Goal: Obtain resource: Download file/media

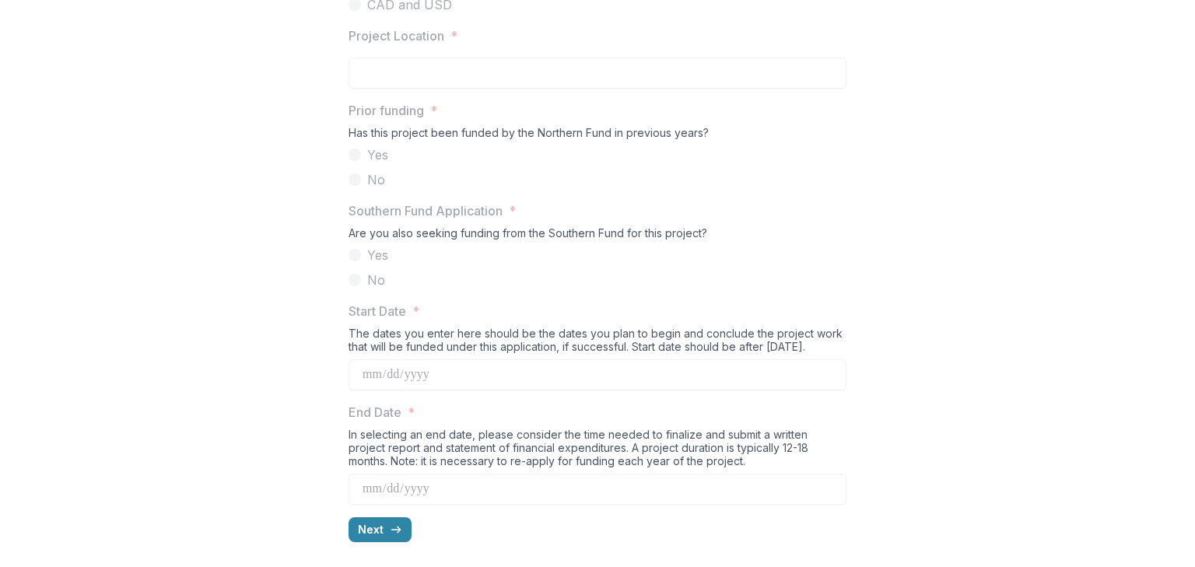
scroll to position [1505, 0]
click at [390, 526] on icon "button" at bounding box center [396, 530] width 12 height 12
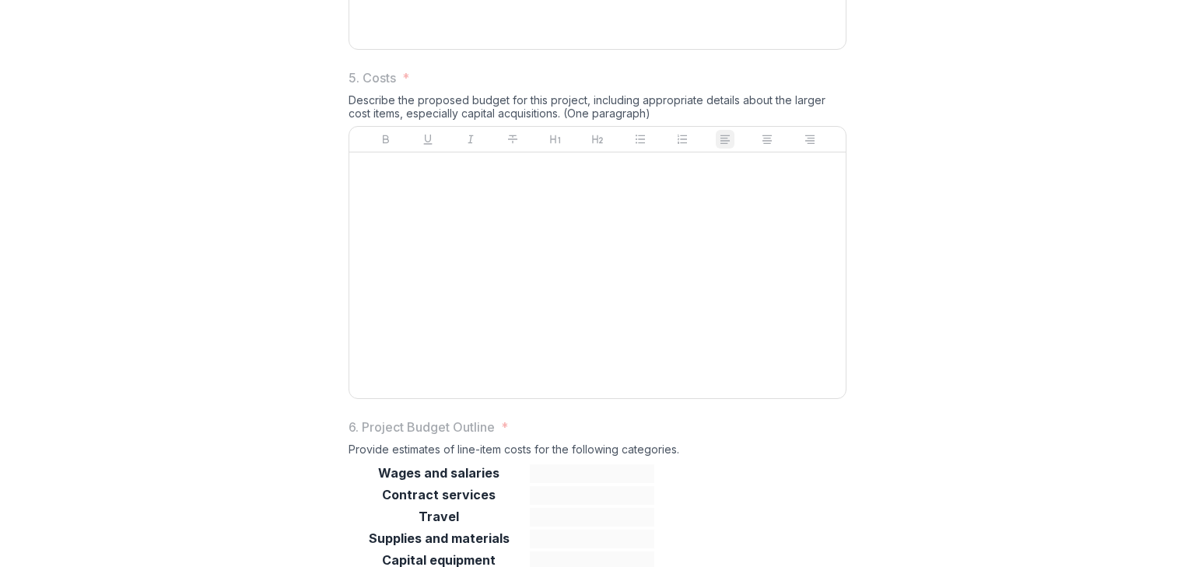
scroll to position [1535, 0]
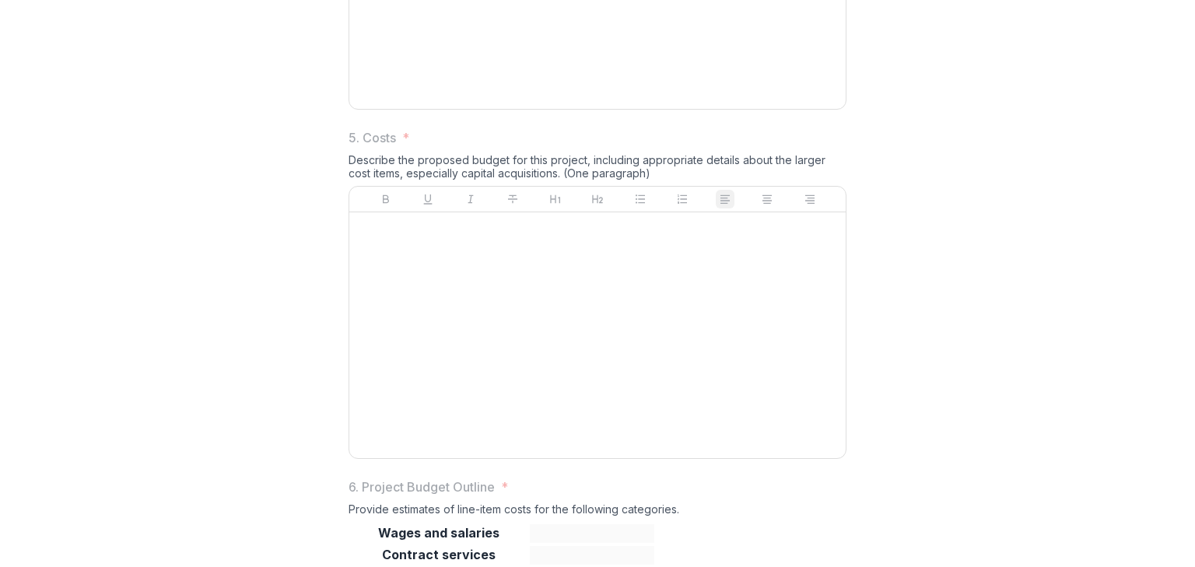
click at [594, 370] on div at bounding box center [598, 335] width 484 height 233
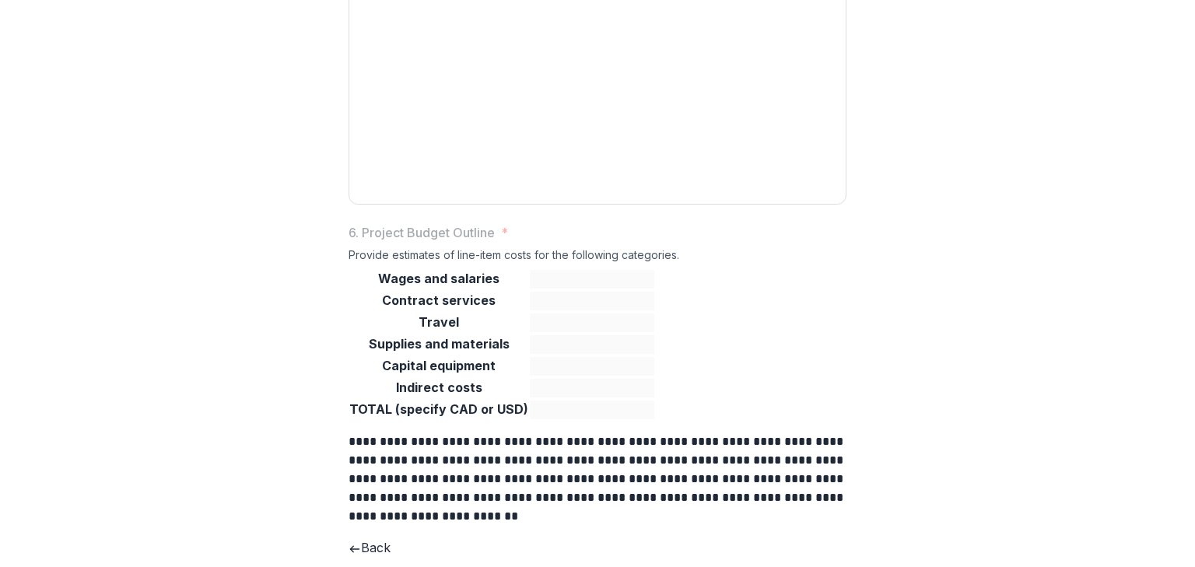
scroll to position [1908, 0]
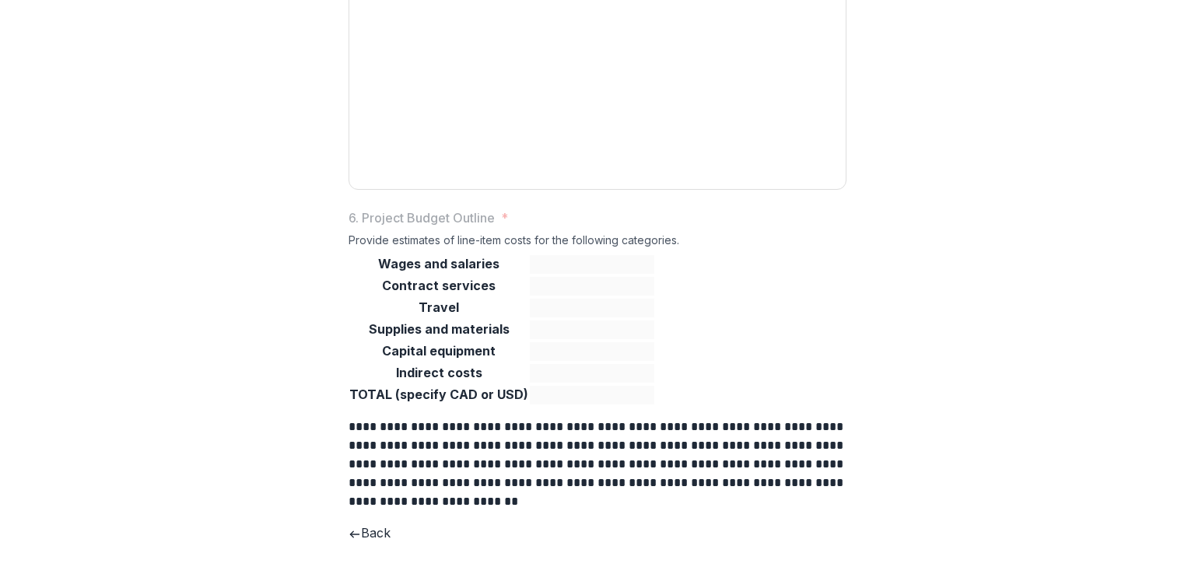
click at [391, 525] on button "Back" at bounding box center [370, 533] width 42 height 19
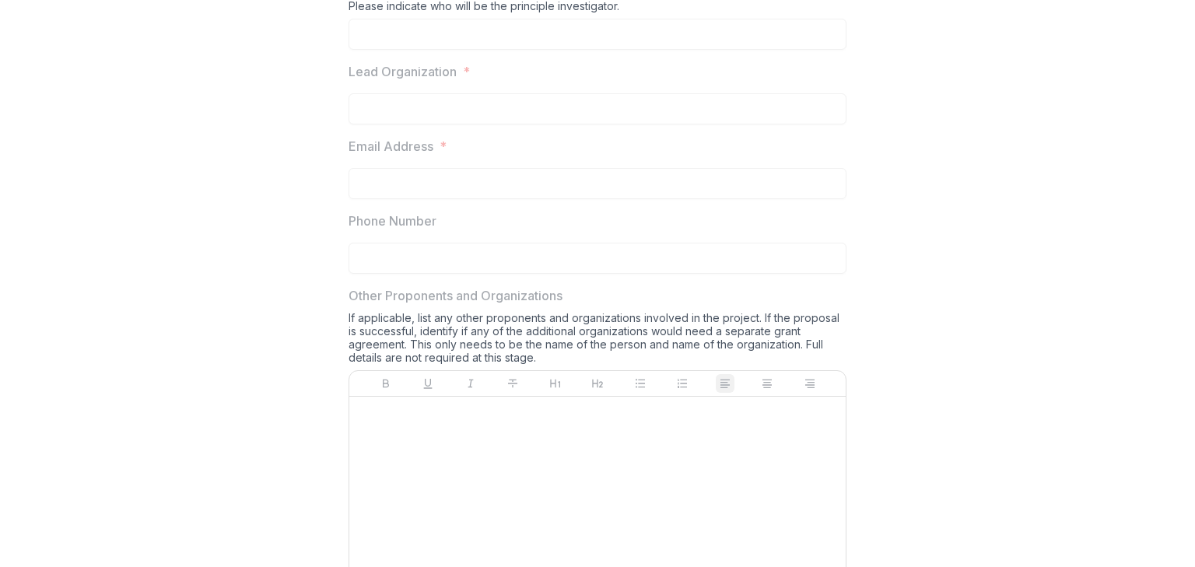
scroll to position [307, 0]
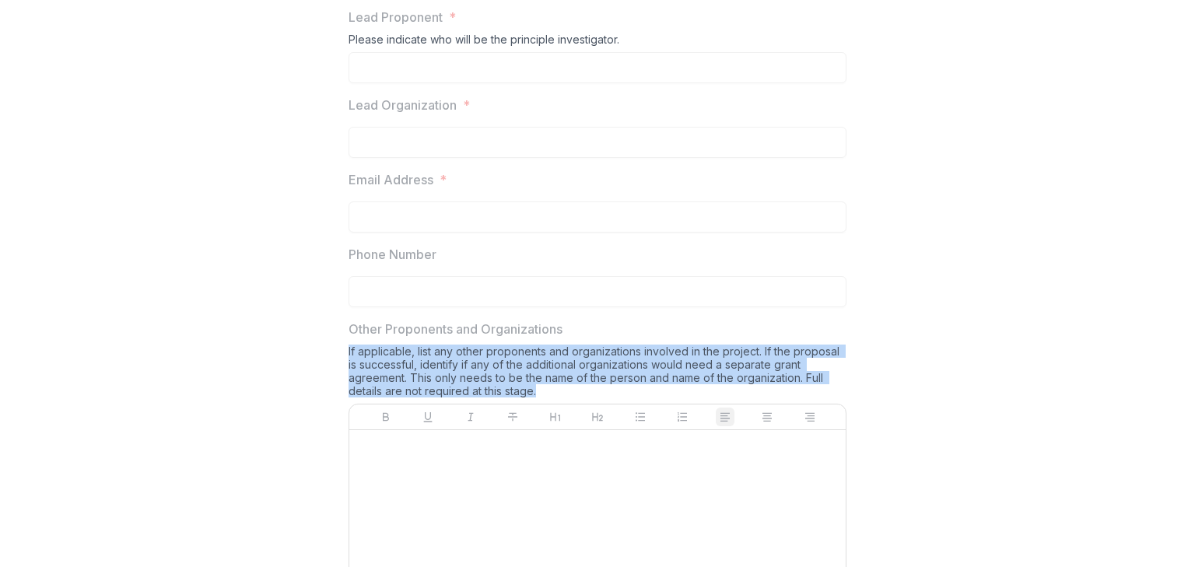
drag, startPoint x: 548, startPoint y: 510, endPoint x: 340, endPoint y: 474, distance: 210.8
copy div "If applicable, list any other proponents and organizations involved in the proj…"
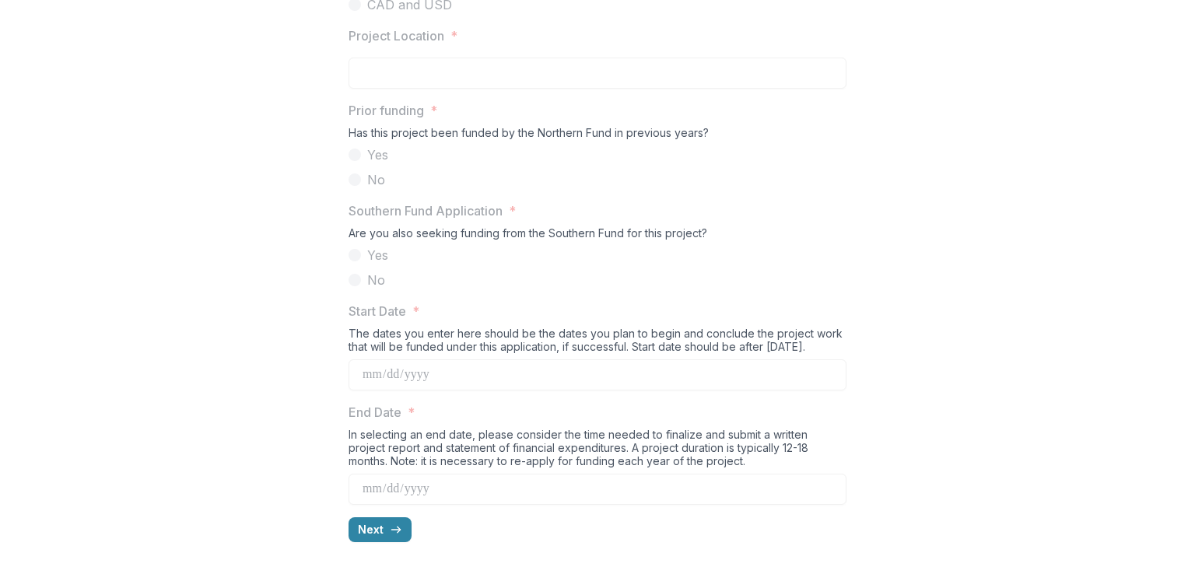
scroll to position [1505, 0]
click at [396, 525] on icon "button" at bounding box center [396, 530] width 12 height 12
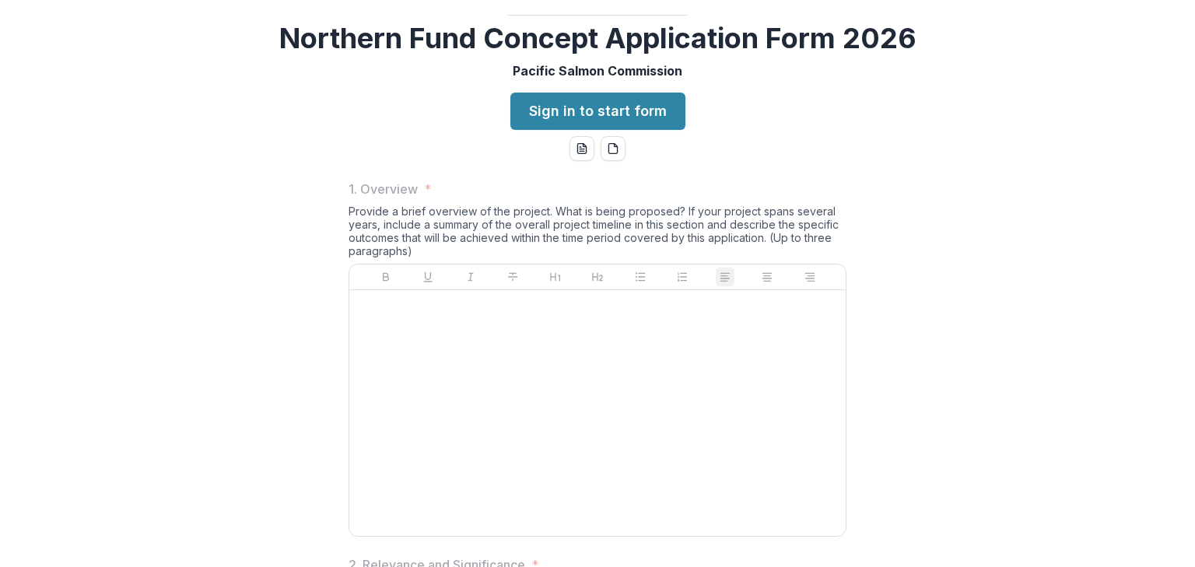
scroll to position [57, 0]
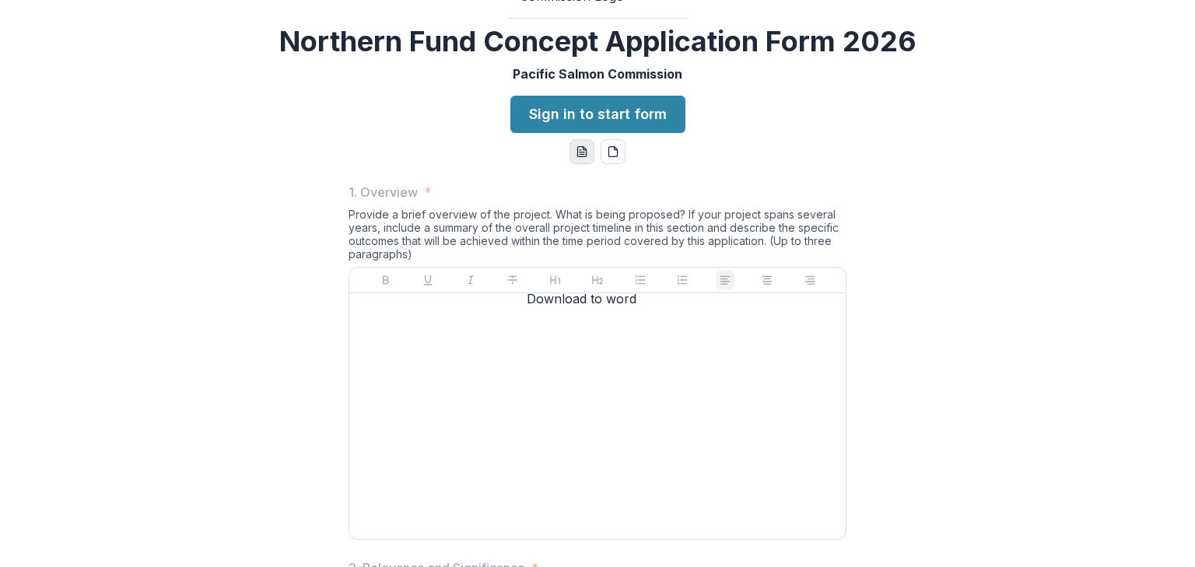
click at [575, 164] on button "word-download" at bounding box center [581, 151] width 25 height 25
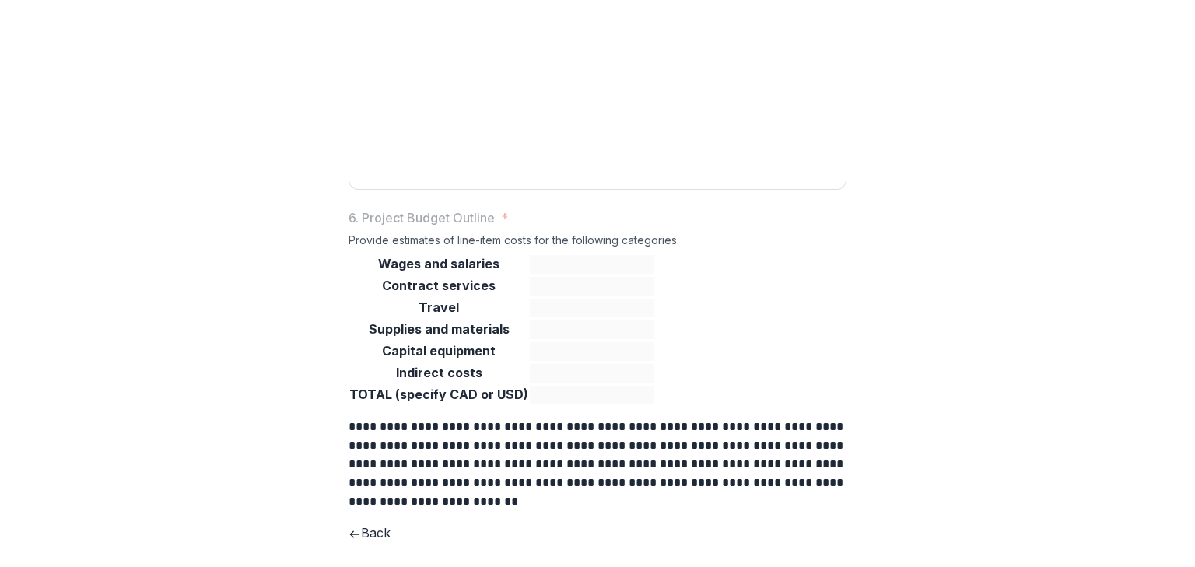
scroll to position [1908, 0]
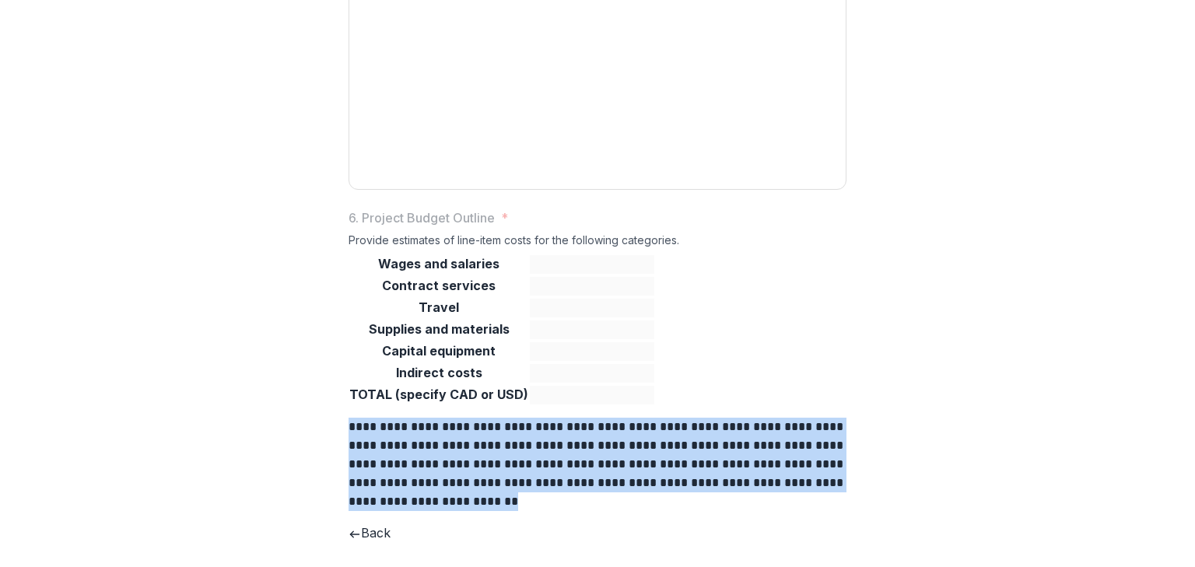
drag, startPoint x: 430, startPoint y: 501, endPoint x: 336, endPoint y: 409, distance: 131.5
copy p "**********"
click at [391, 533] on button "Back" at bounding box center [370, 533] width 42 height 19
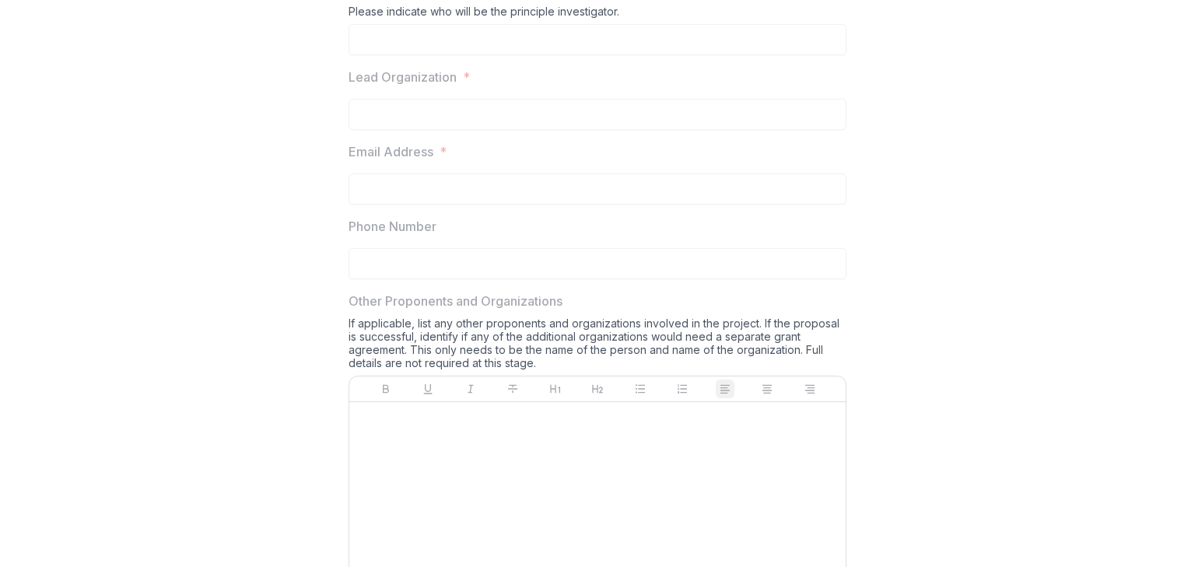
scroll to position [342, 0]
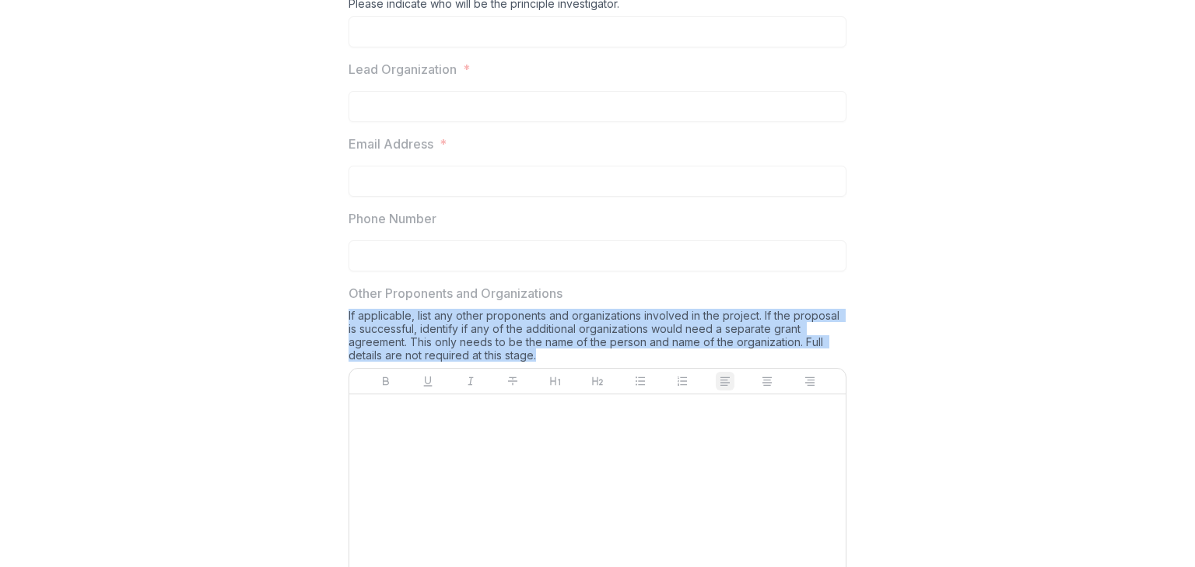
drag, startPoint x: 554, startPoint y: 475, endPoint x: 337, endPoint y: 440, distance: 220.0
copy div "If applicable, list any other proponents and organizations involved in the proj…"
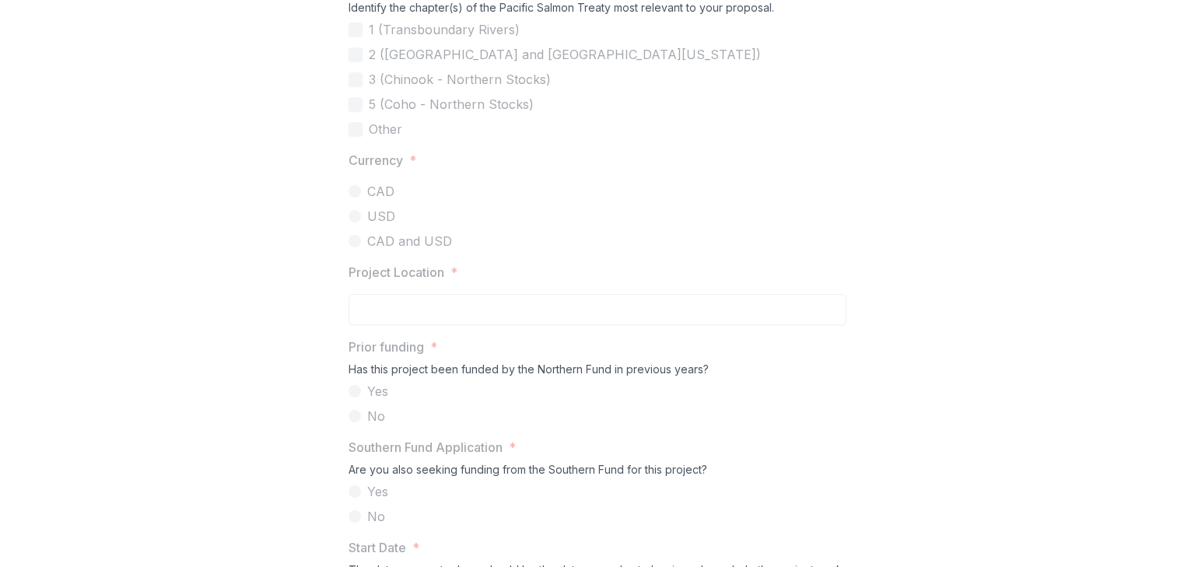
scroll to position [1167, 0]
